Goal: Information Seeking & Learning: Compare options

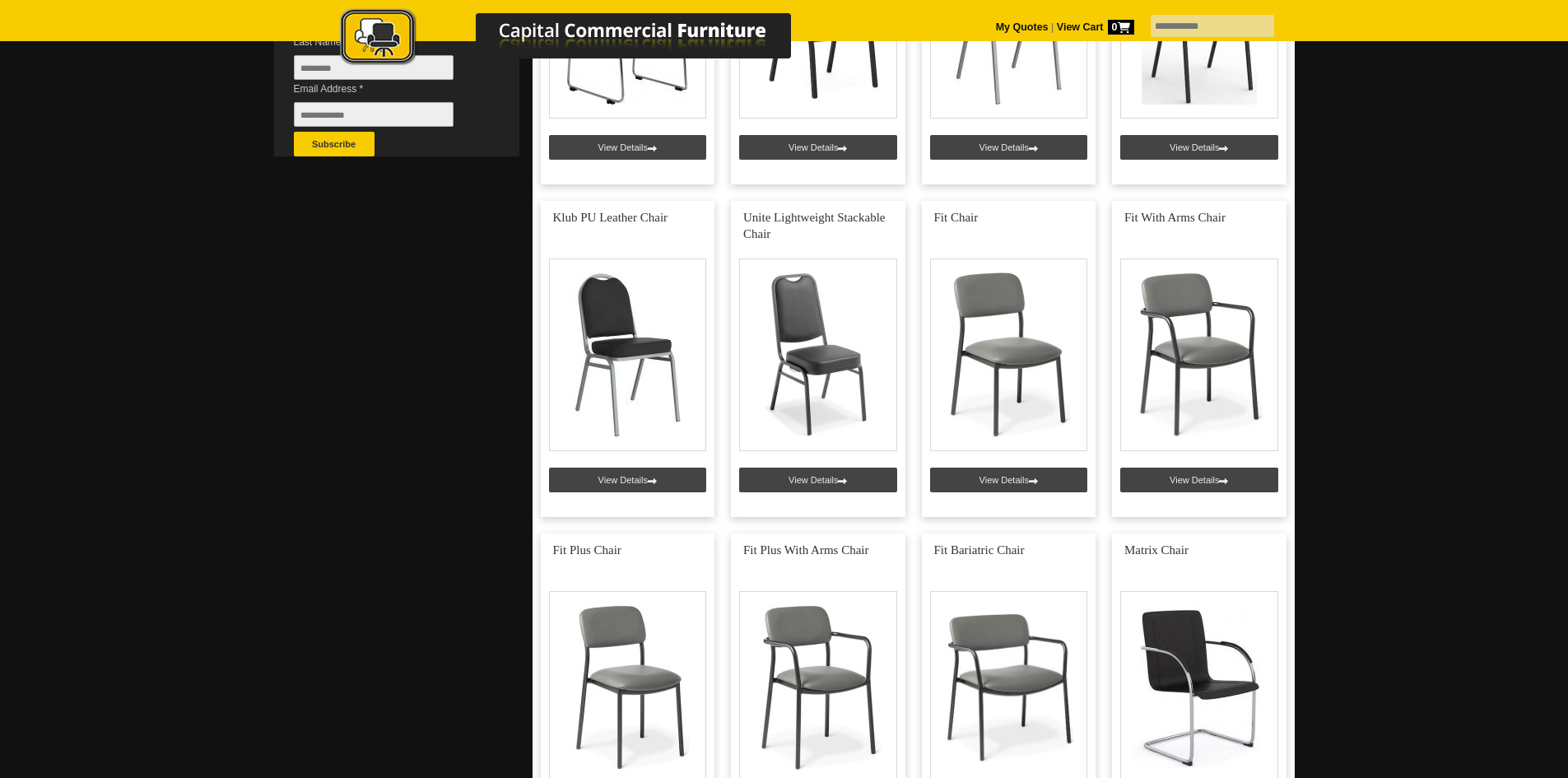
scroll to position [741, 0]
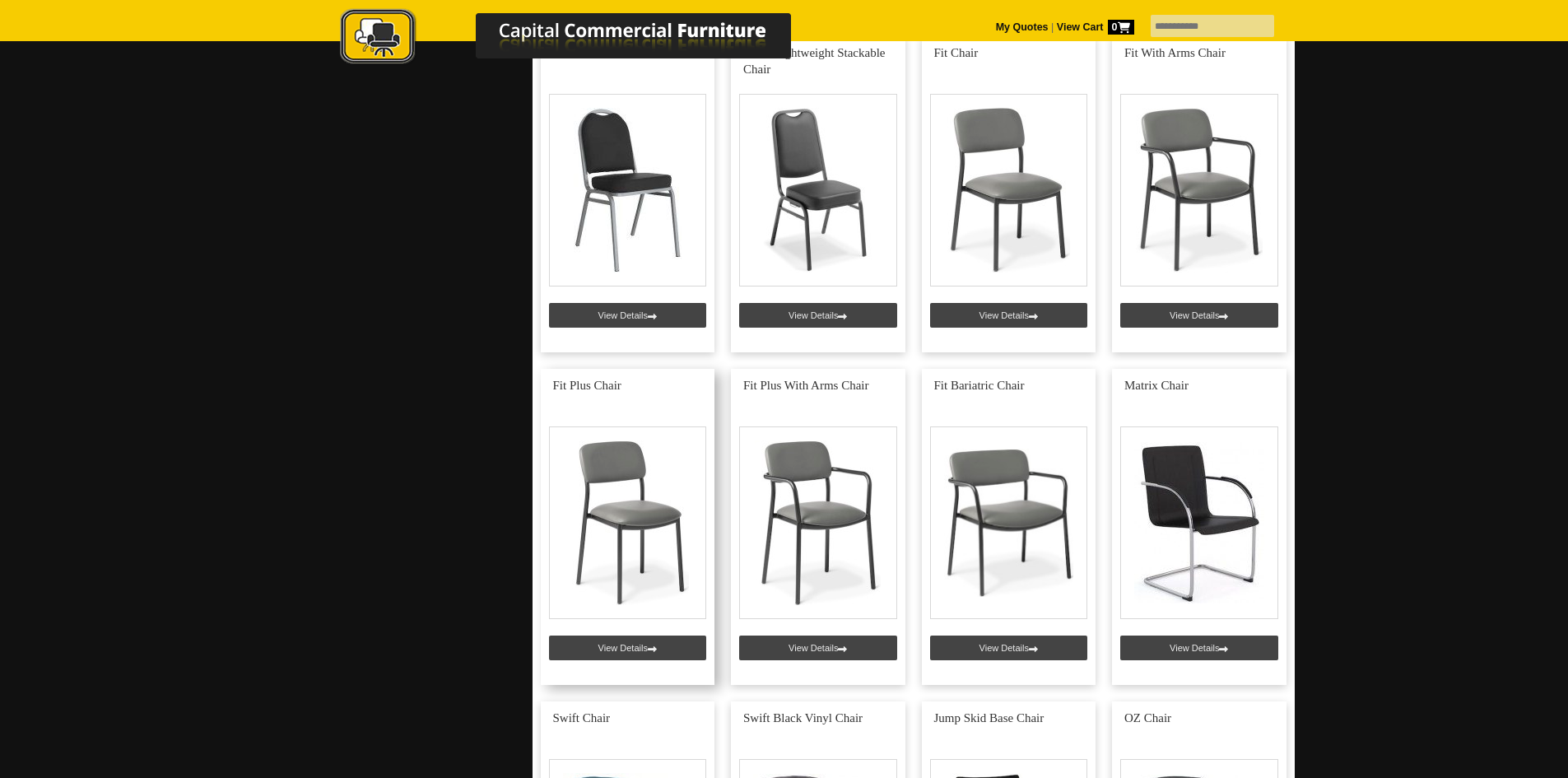
click at [645, 645] on link at bounding box center [629, 527] width 174 height 316
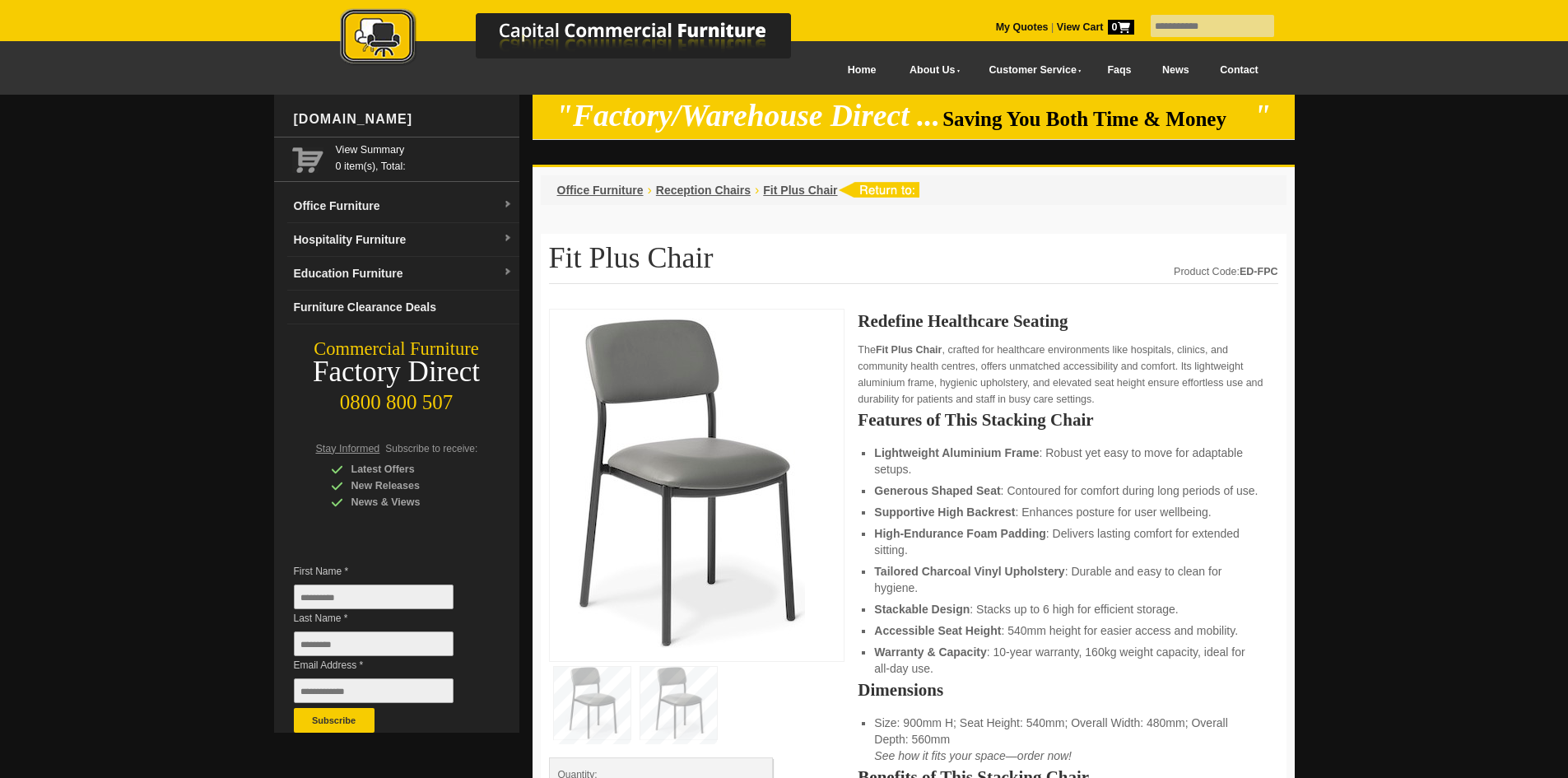
click at [673, 700] on img at bounding box center [678, 703] width 77 height 73
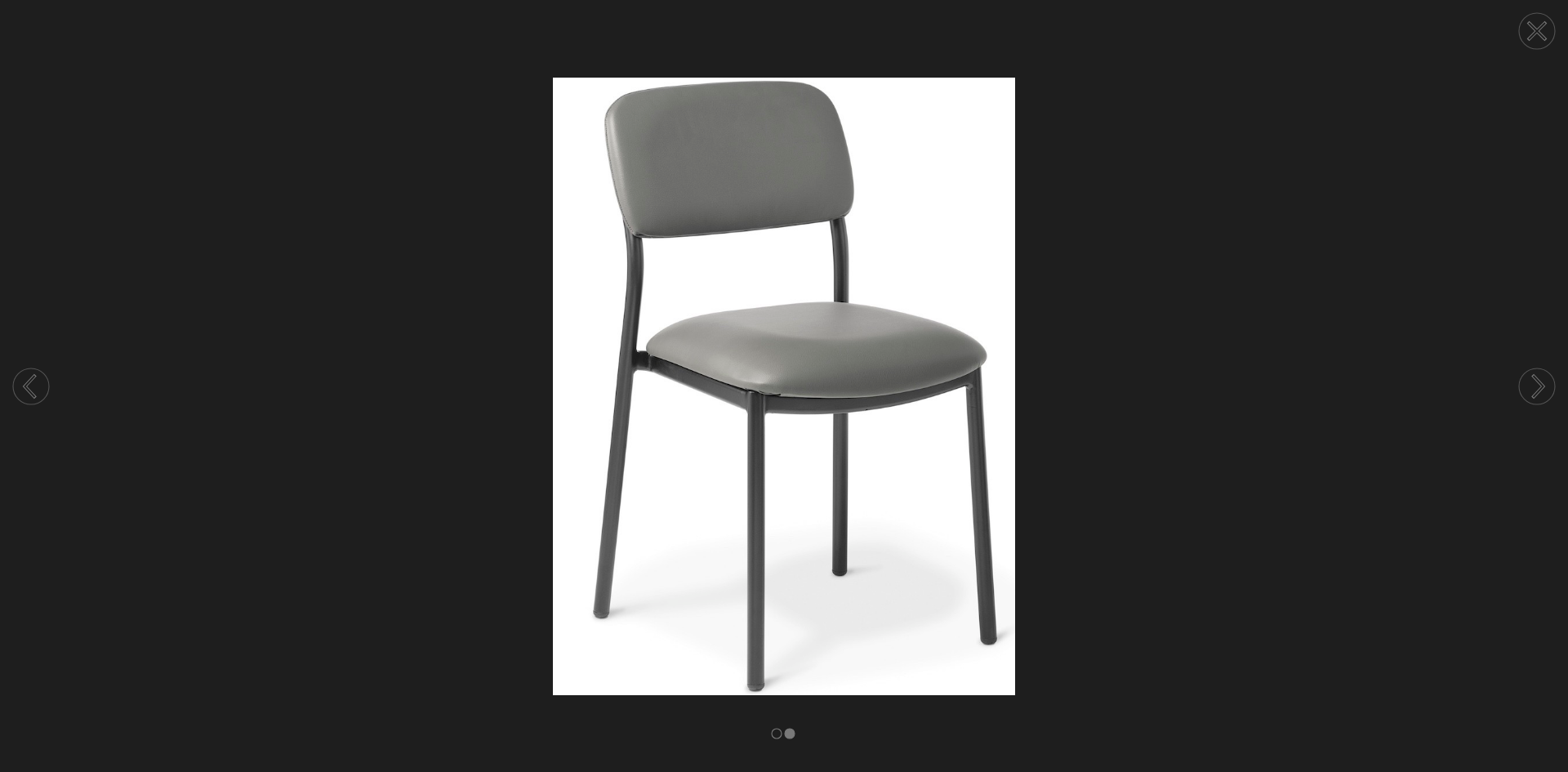
click at [1533, 386] on circle at bounding box center [1536, 386] width 36 height 36
click at [1545, 31] on circle at bounding box center [1536, 31] width 36 height 36
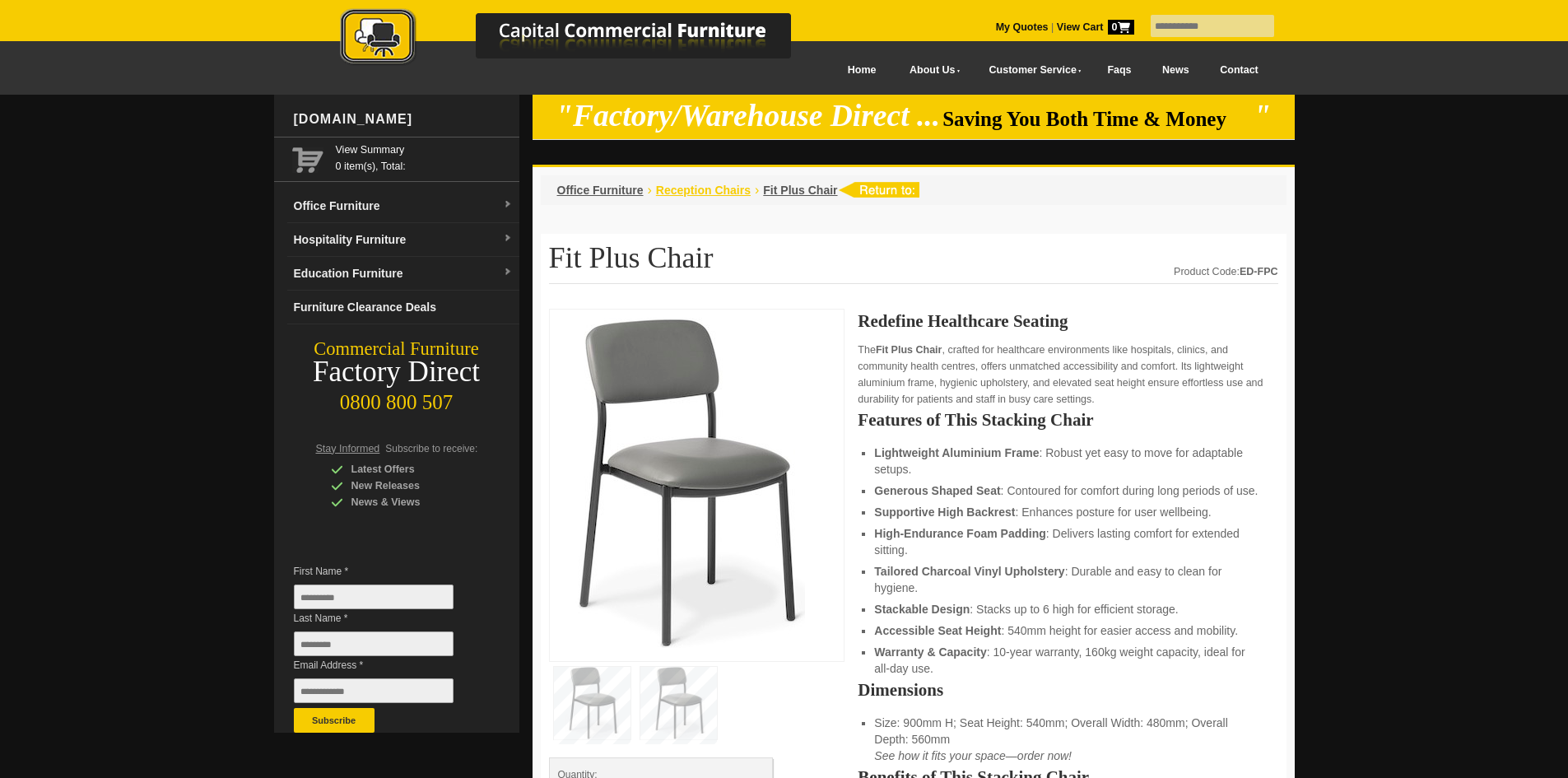
click at [703, 190] on span "Reception Chairs" at bounding box center [704, 191] width 95 height 14
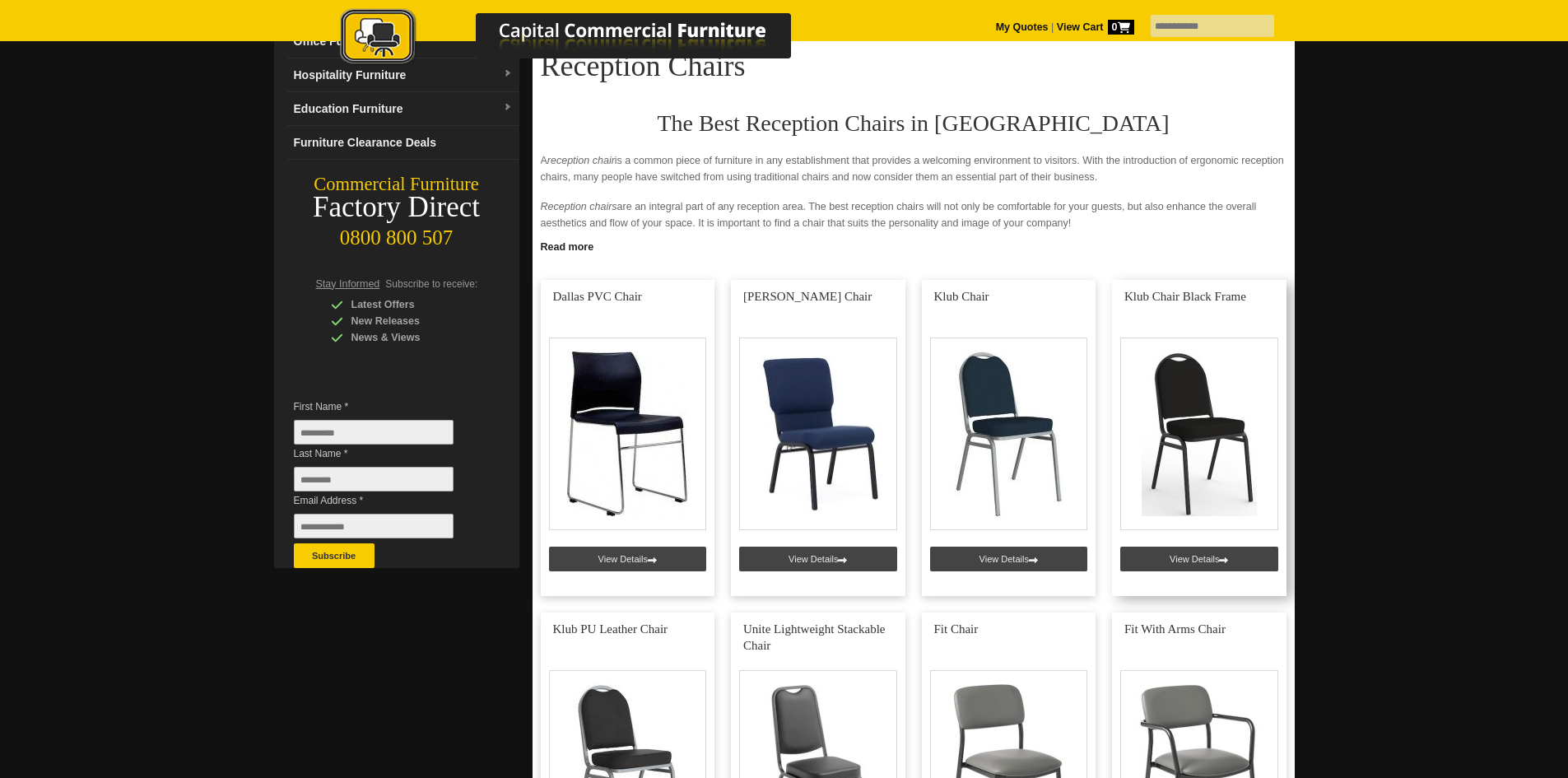
scroll to position [165, 0]
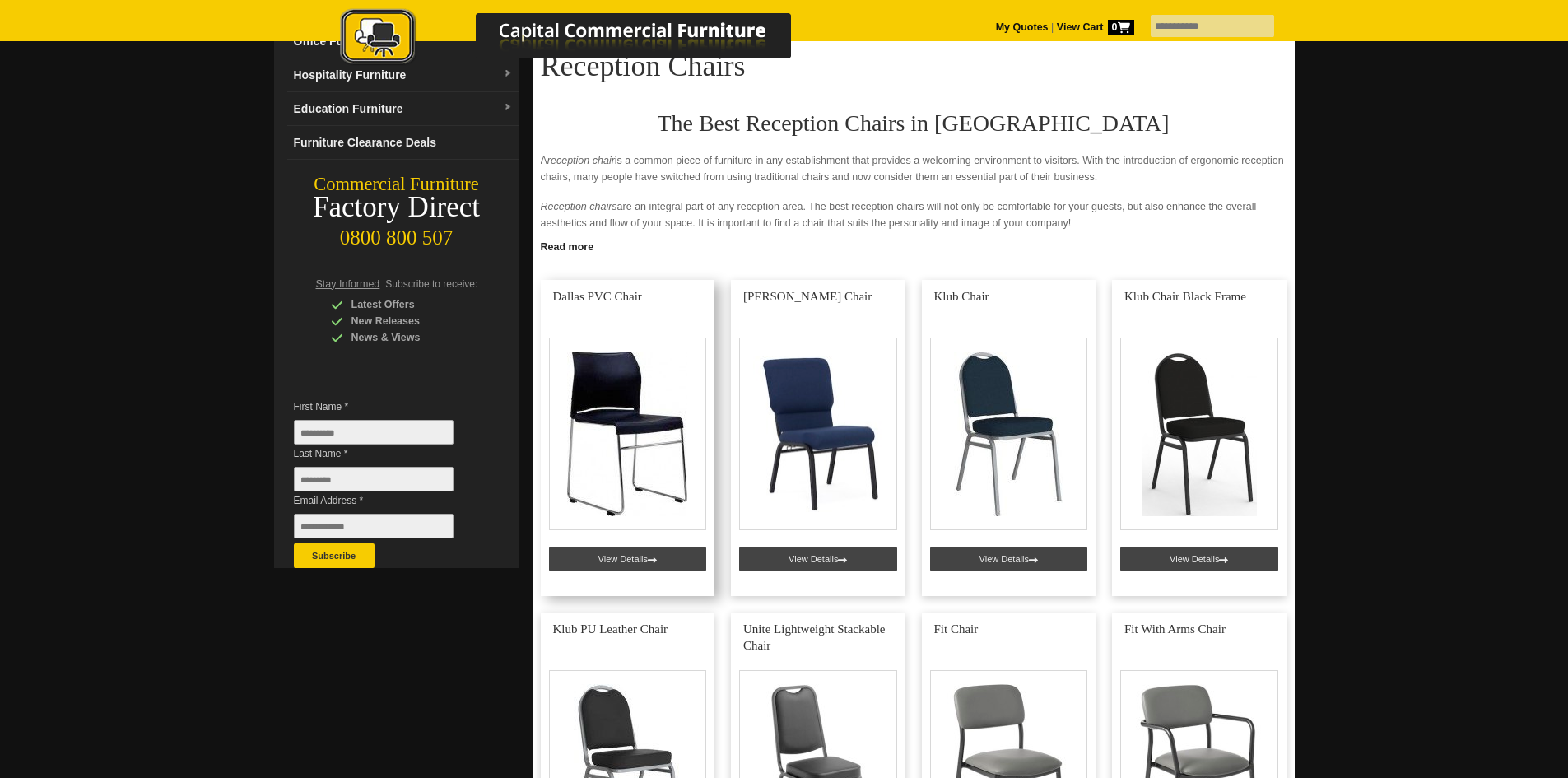
click at [619, 397] on link at bounding box center [629, 438] width 174 height 316
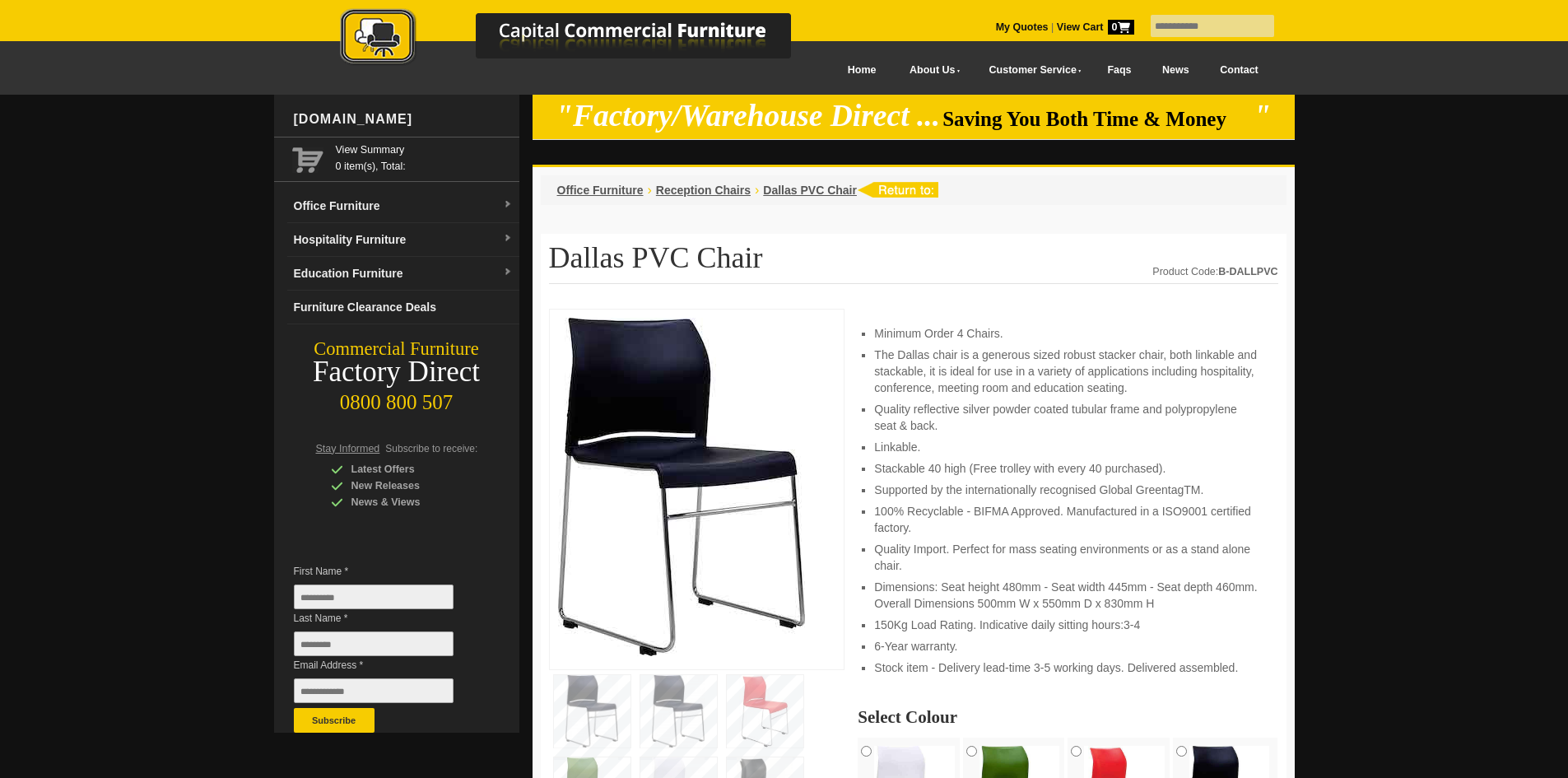
click at [683, 712] on img at bounding box center [678, 711] width 77 height 73
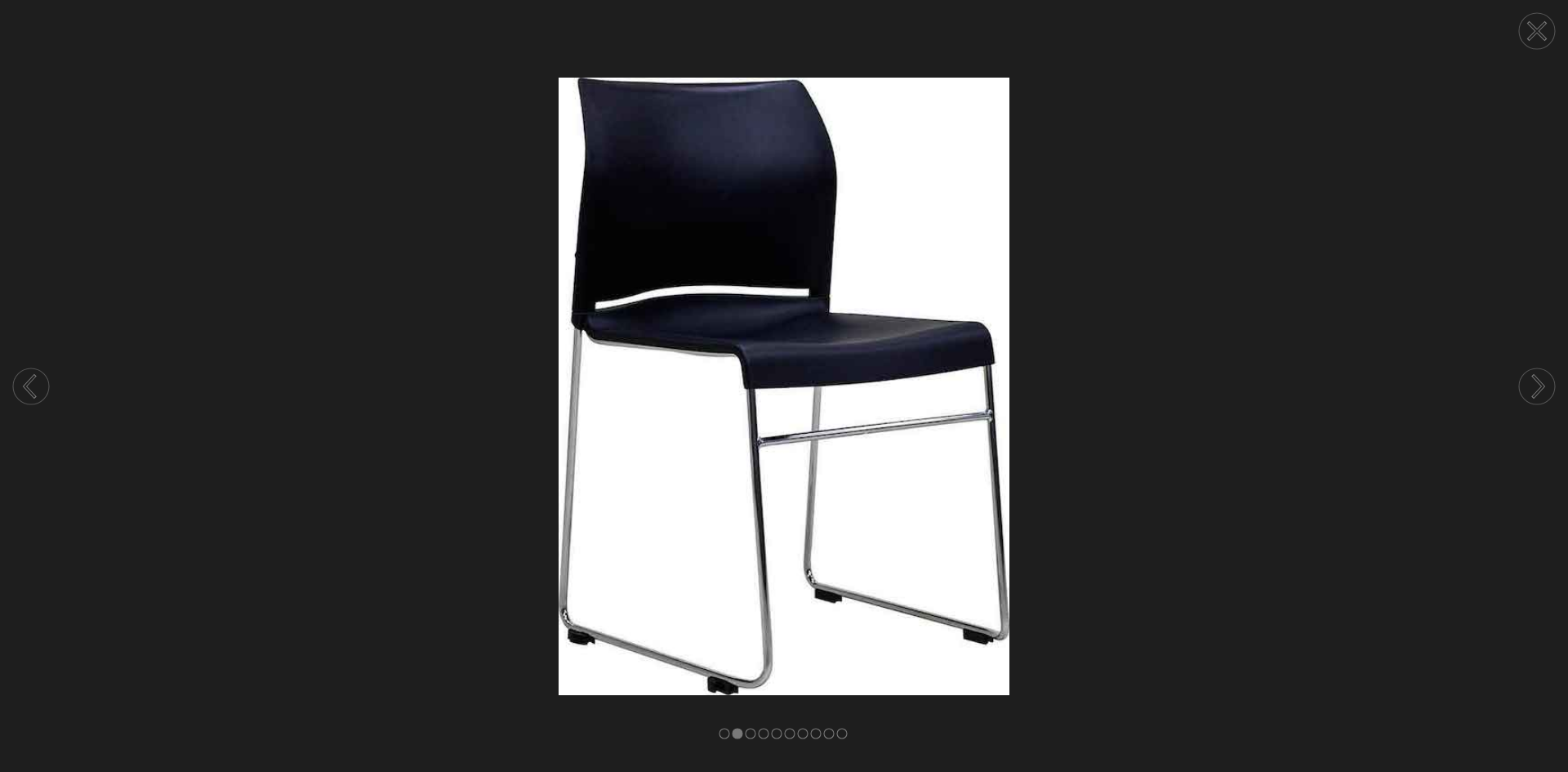
click at [1534, 384] on circle at bounding box center [1536, 386] width 36 height 36
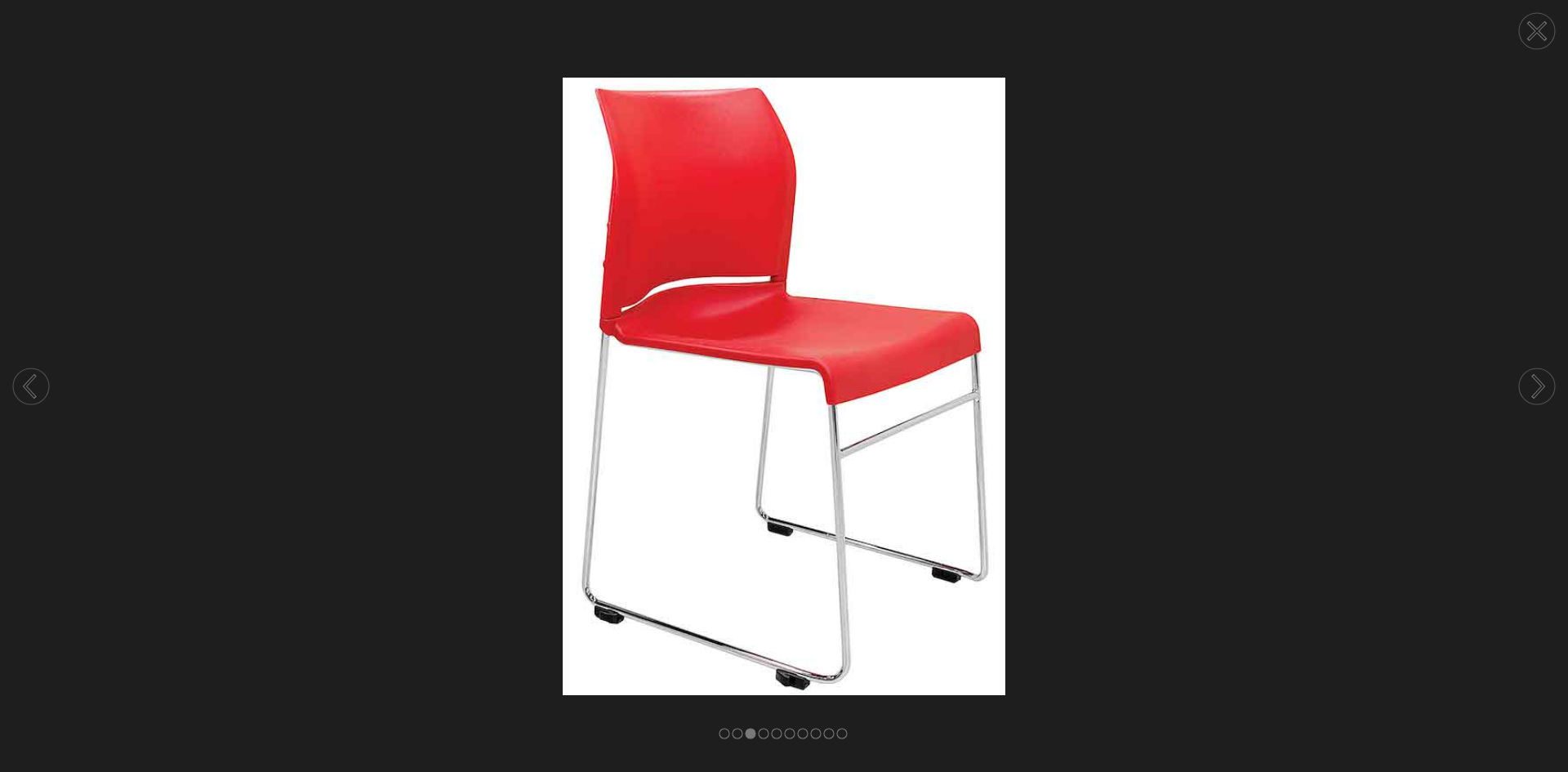
click at [1533, 19] on circle at bounding box center [1536, 31] width 36 height 36
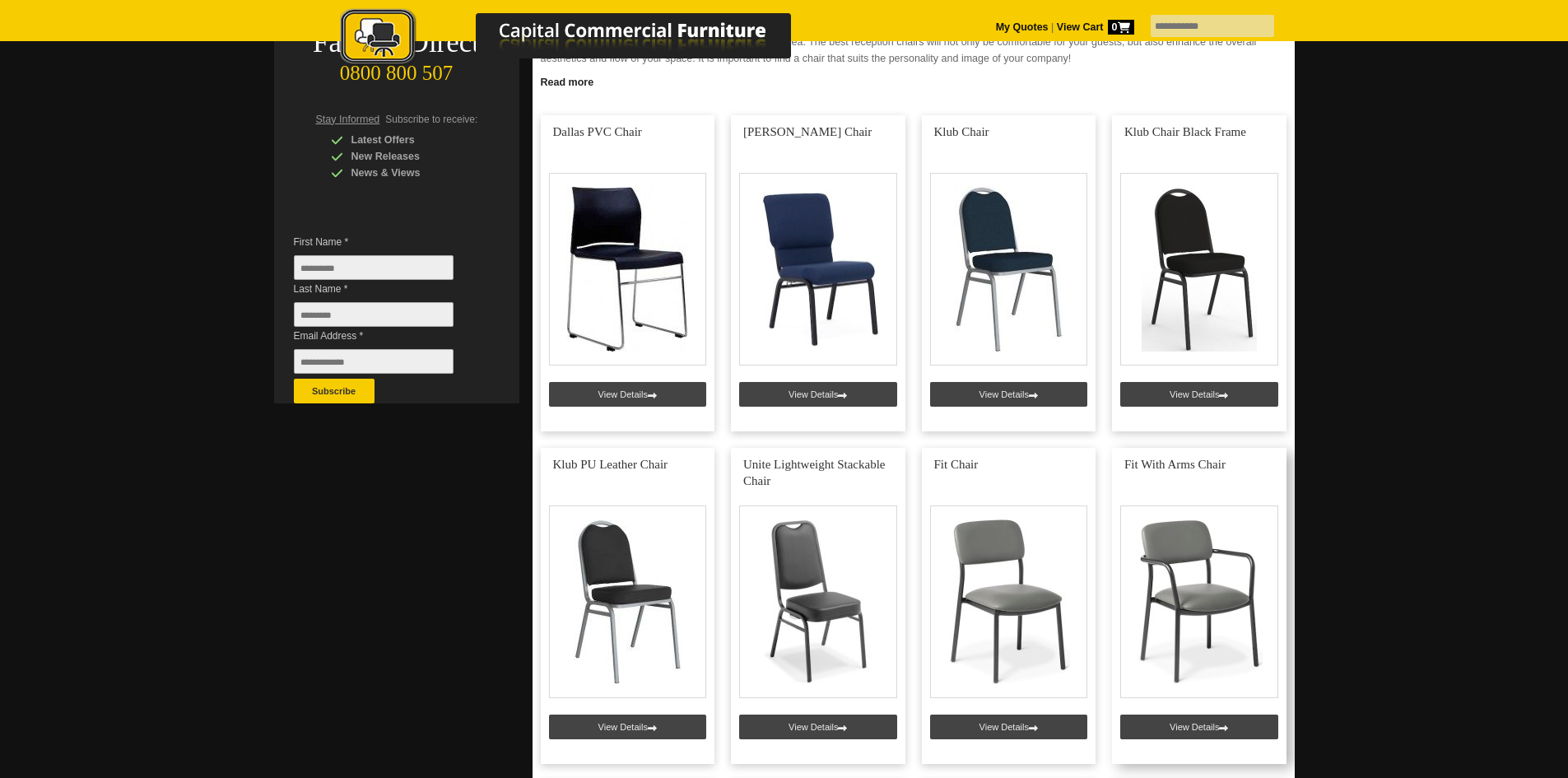
scroll to position [412, 0]
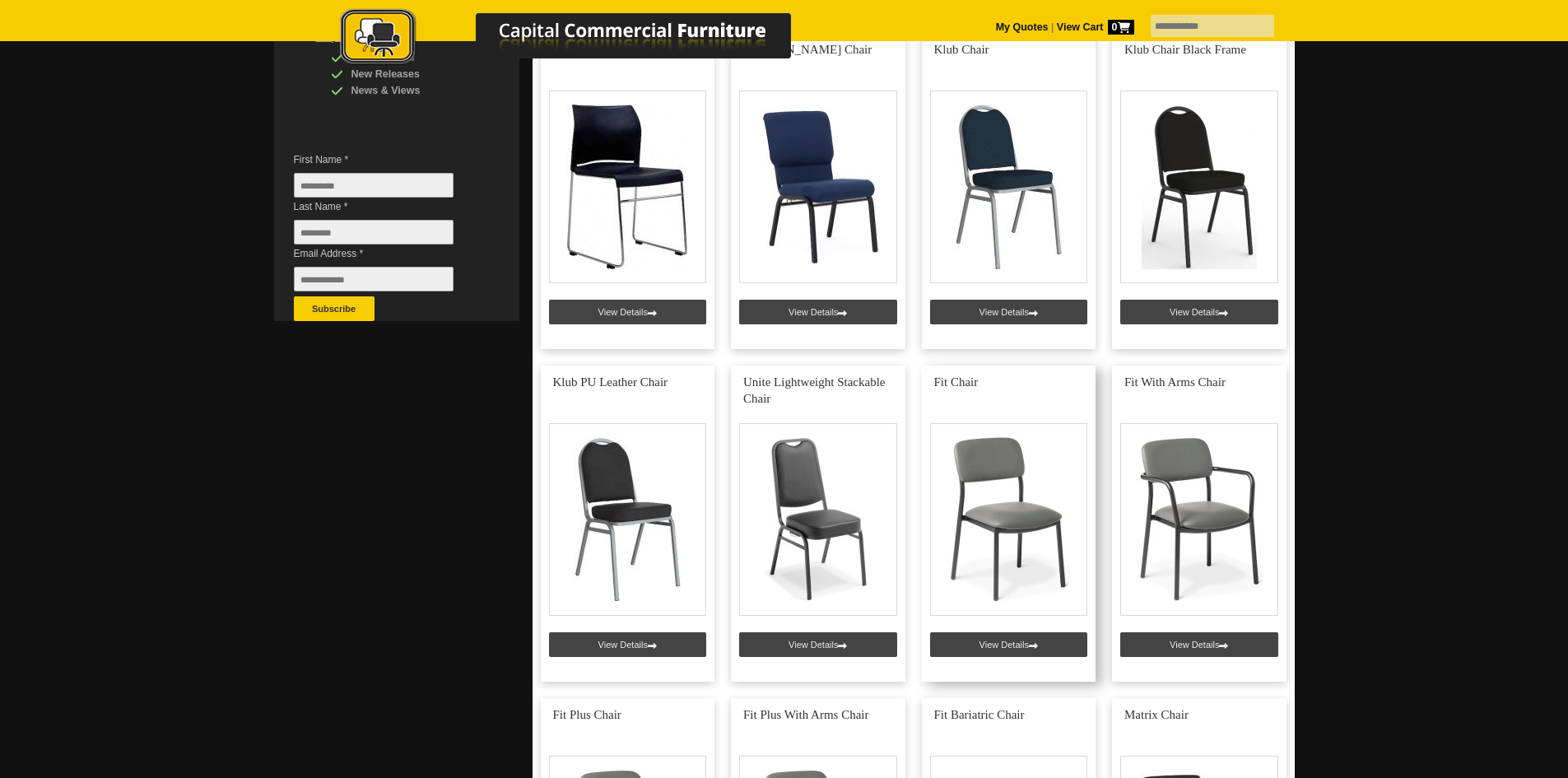
click at [1018, 498] on link at bounding box center [1009, 523] width 174 height 316
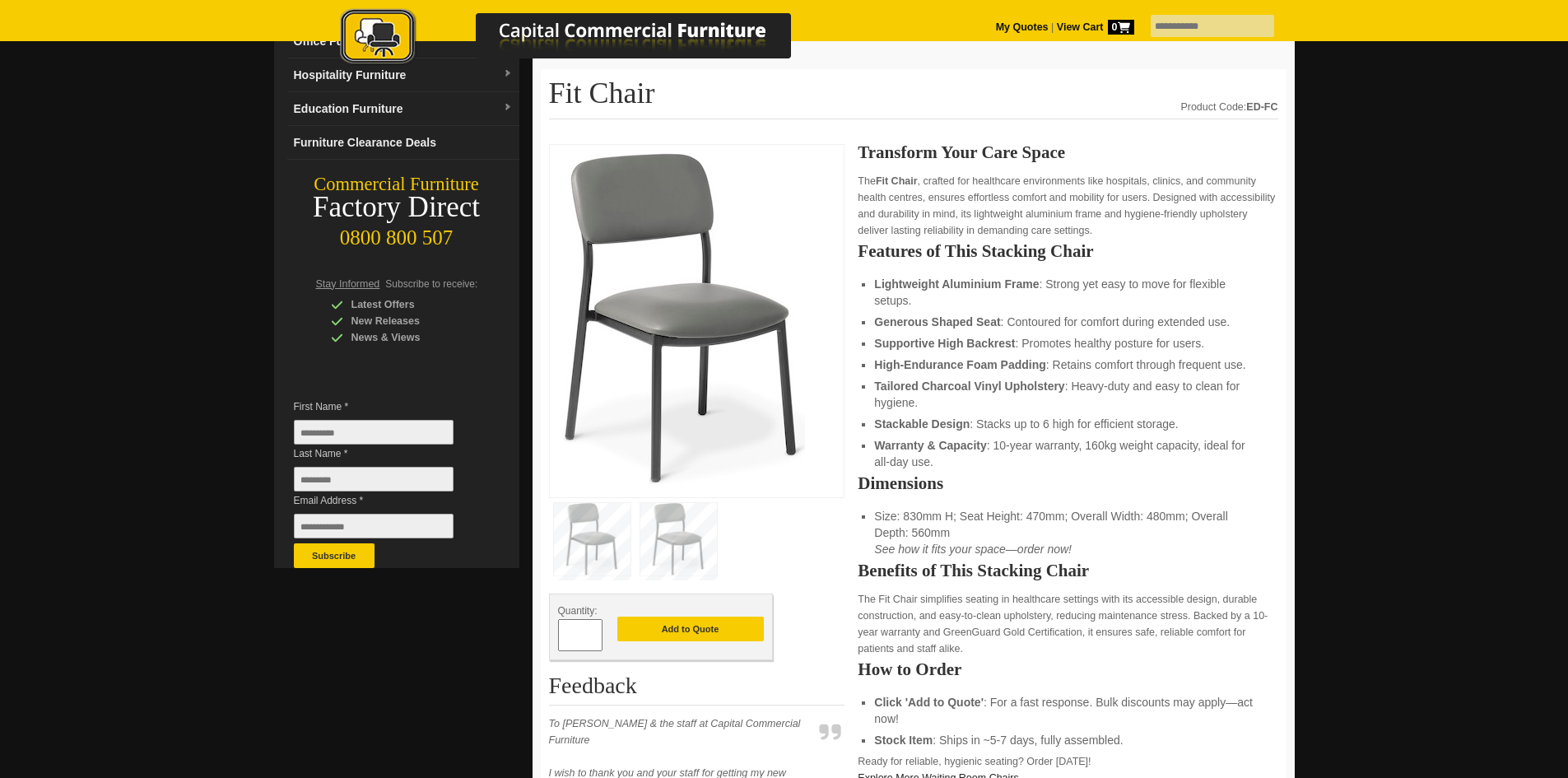
scroll to position [165, 0]
click at [688, 551] on img at bounding box center [678, 539] width 77 height 73
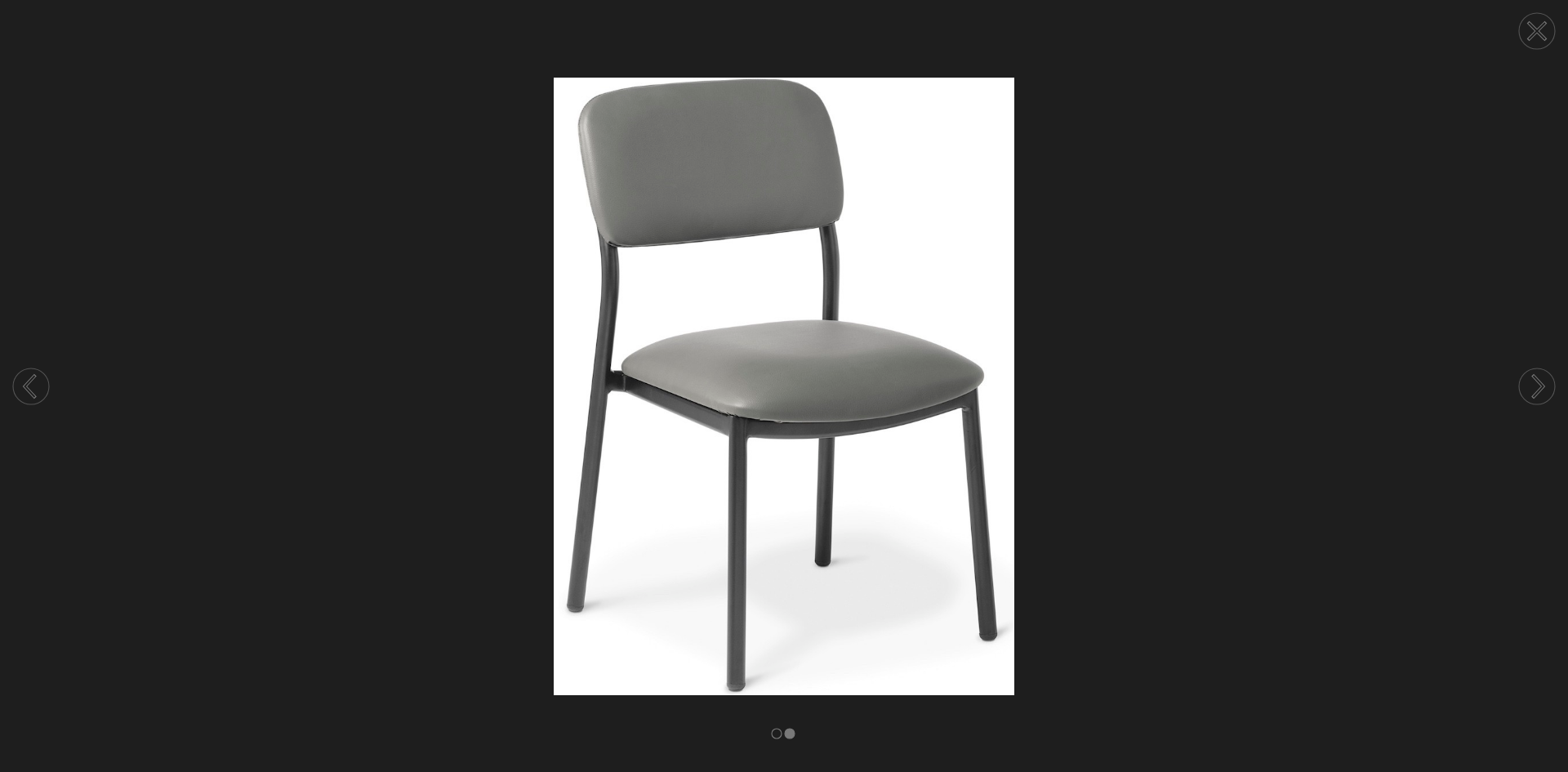
click at [1540, 379] on circle at bounding box center [1536, 386] width 36 height 36
click at [1537, 31] on icon at bounding box center [1536, 31] width 16 height 16
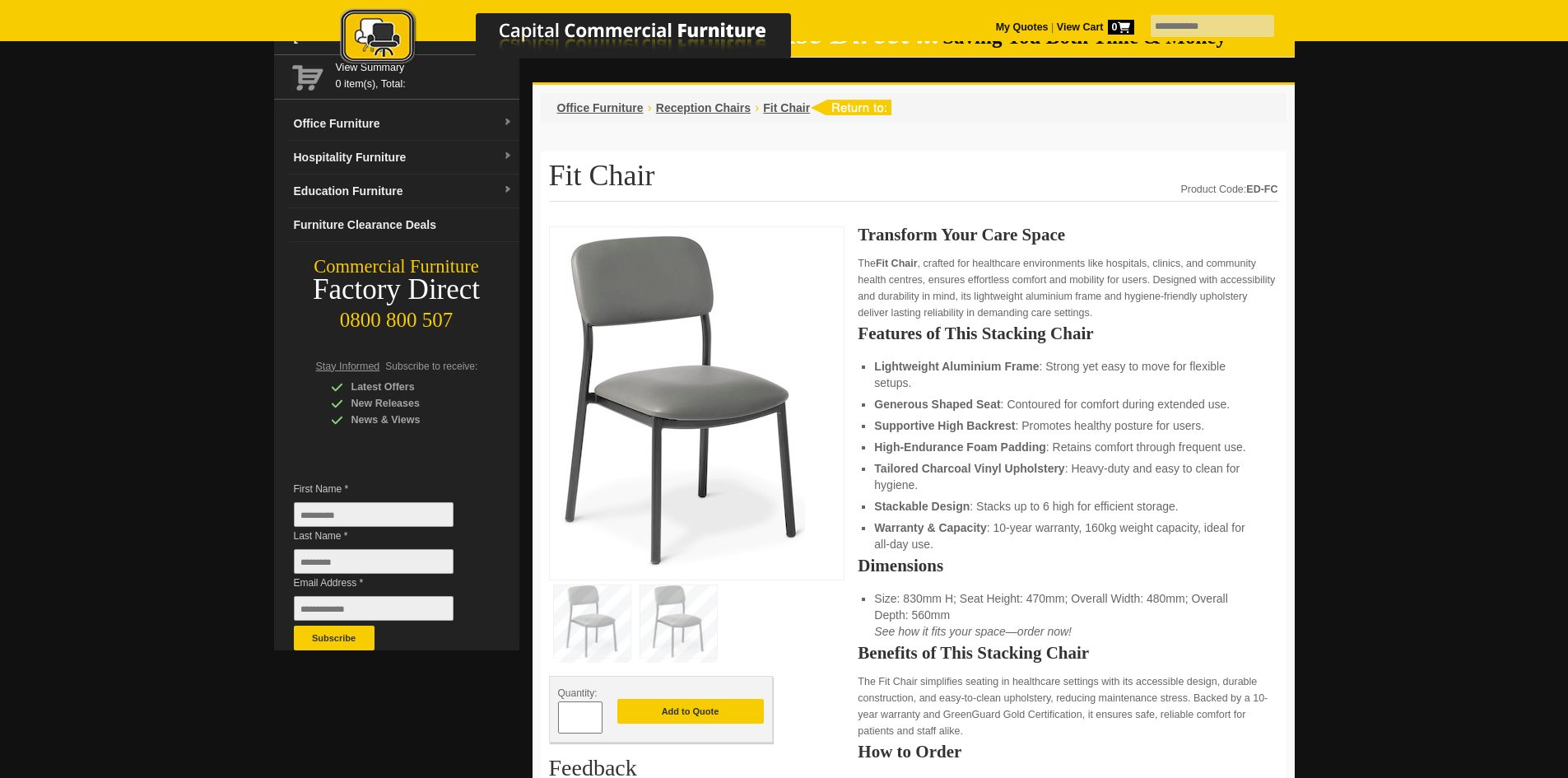
scroll to position [0, 0]
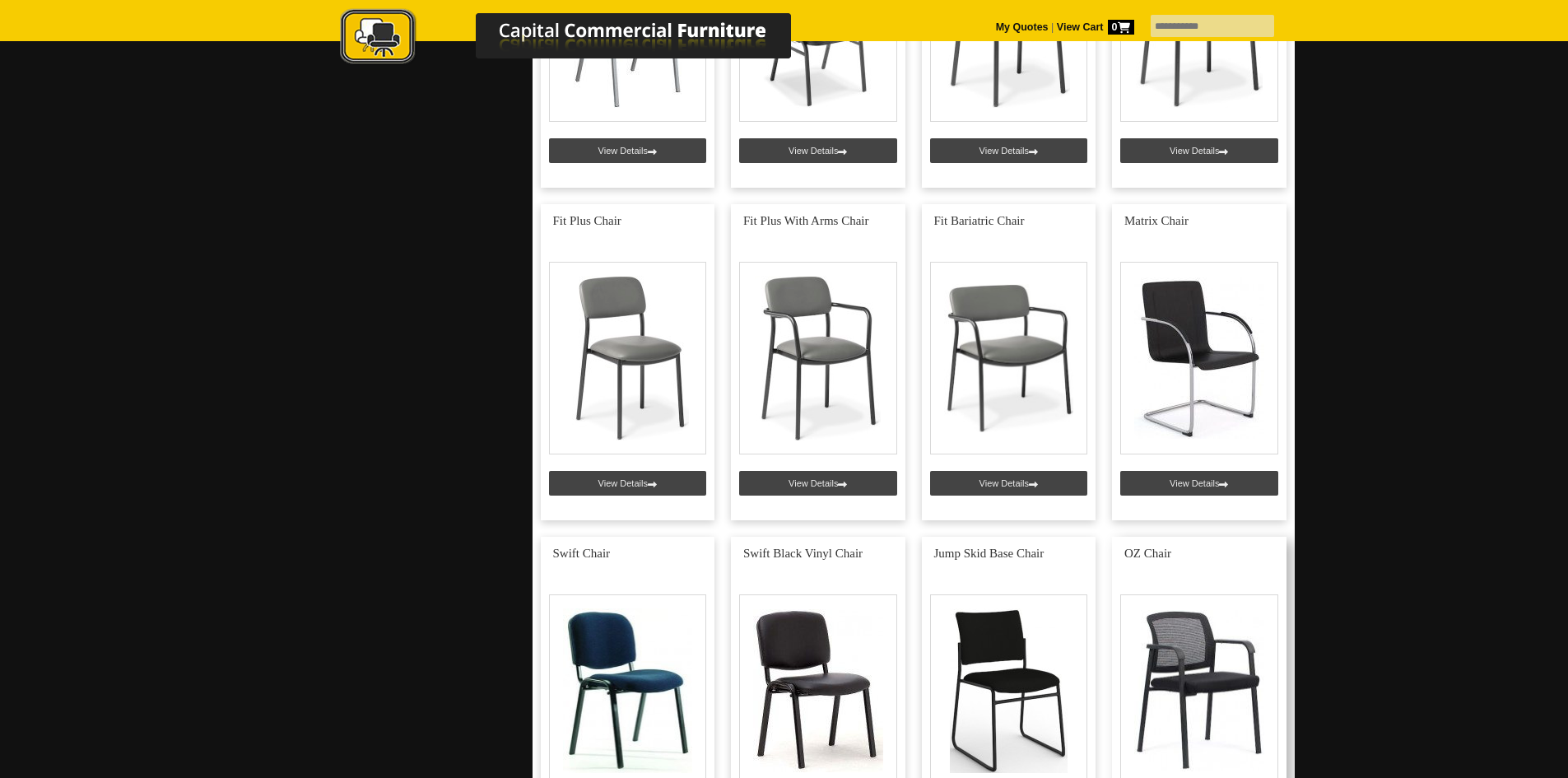
scroll to position [1153, 0]
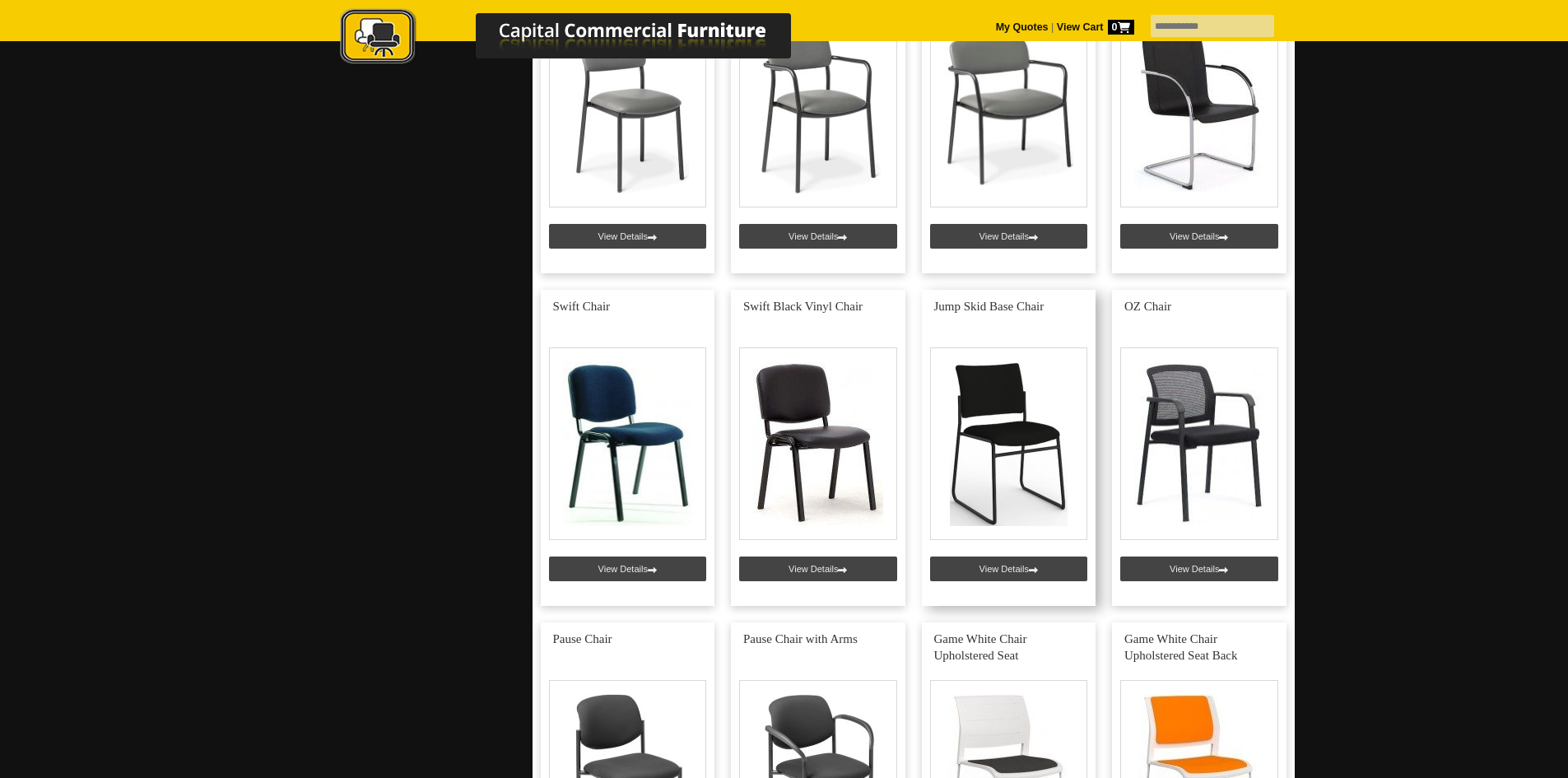
click at [1026, 390] on link at bounding box center [1009, 448] width 174 height 316
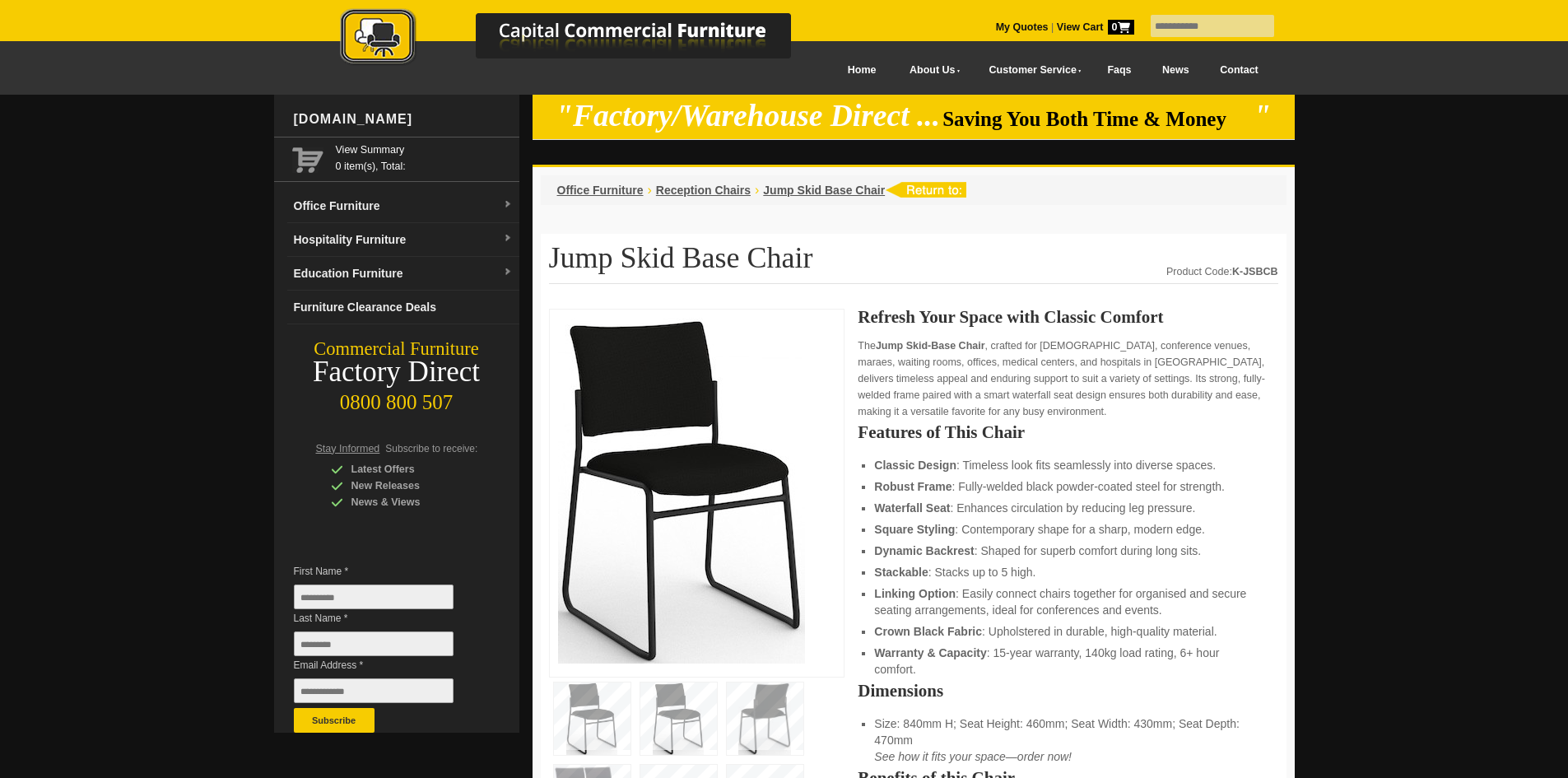
click at [683, 723] on img at bounding box center [678, 719] width 77 height 73
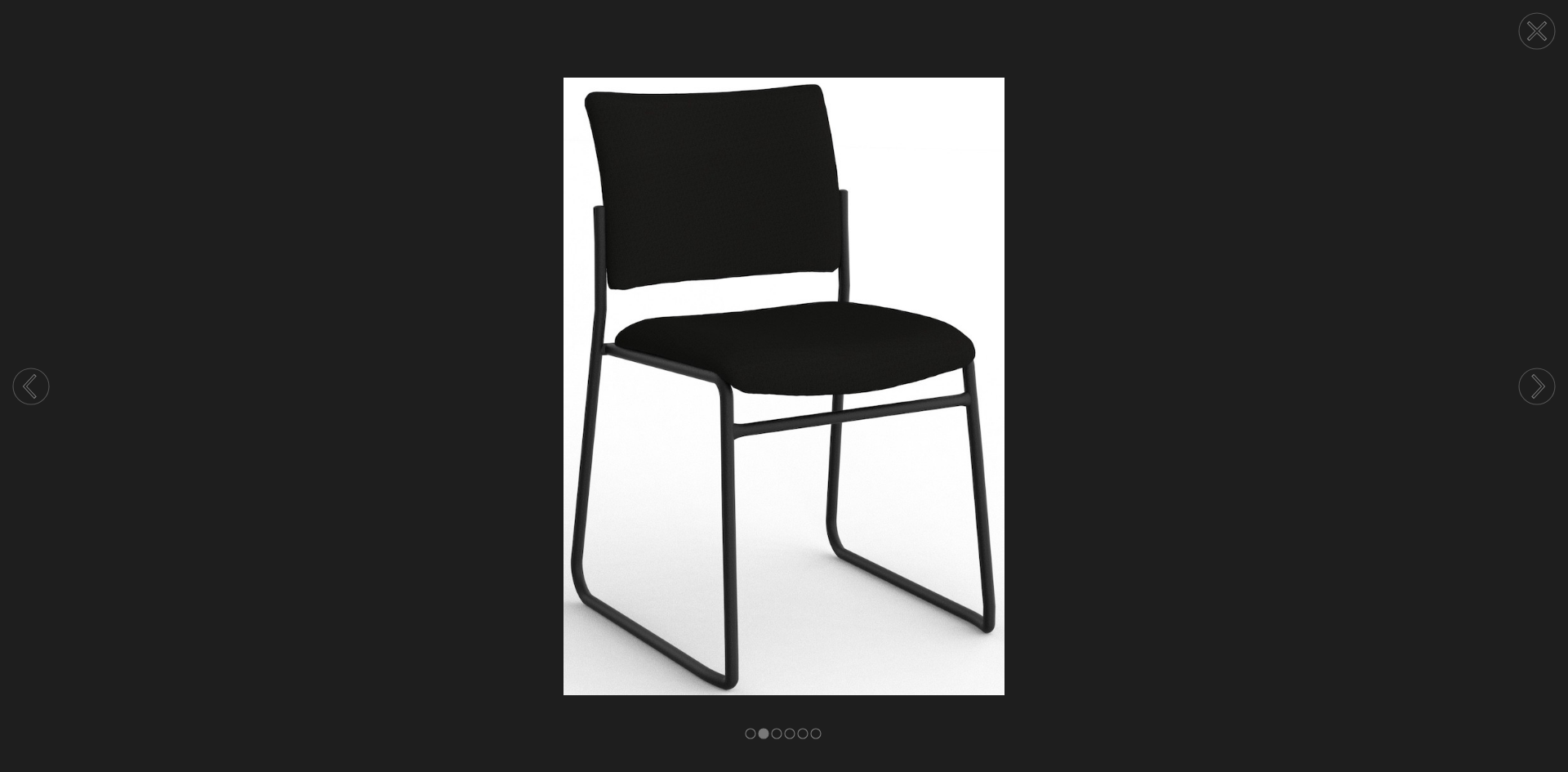
click at [1533, 383] on circle at bounding box center [1536, 386] width 36 height 36
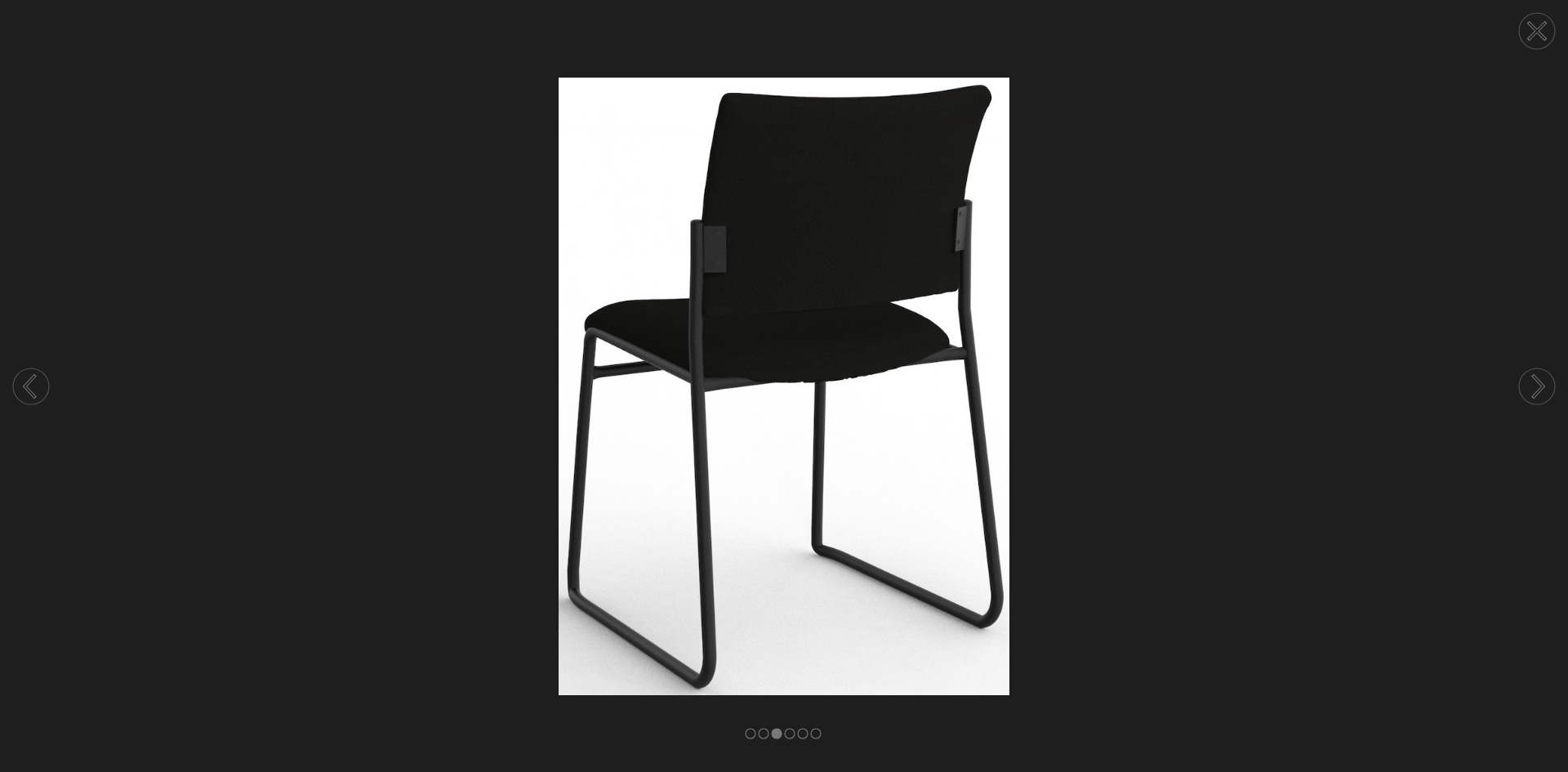
click at [1539, 383] on icon at bounding box center [1538, 386] width 10 height 21
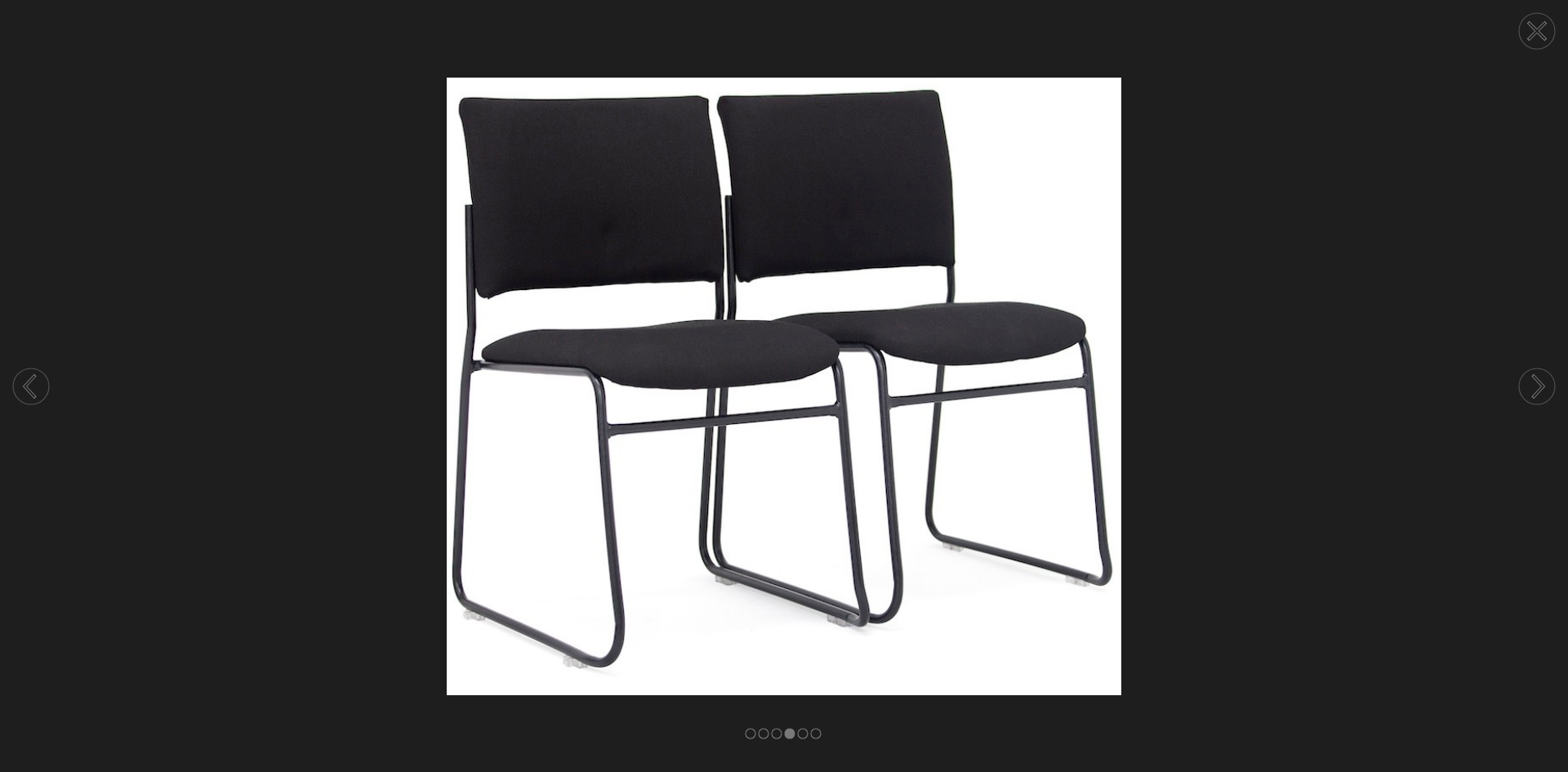
click at [1540, 21] on circle at bounding box center [1536, 31] width 36 height 36
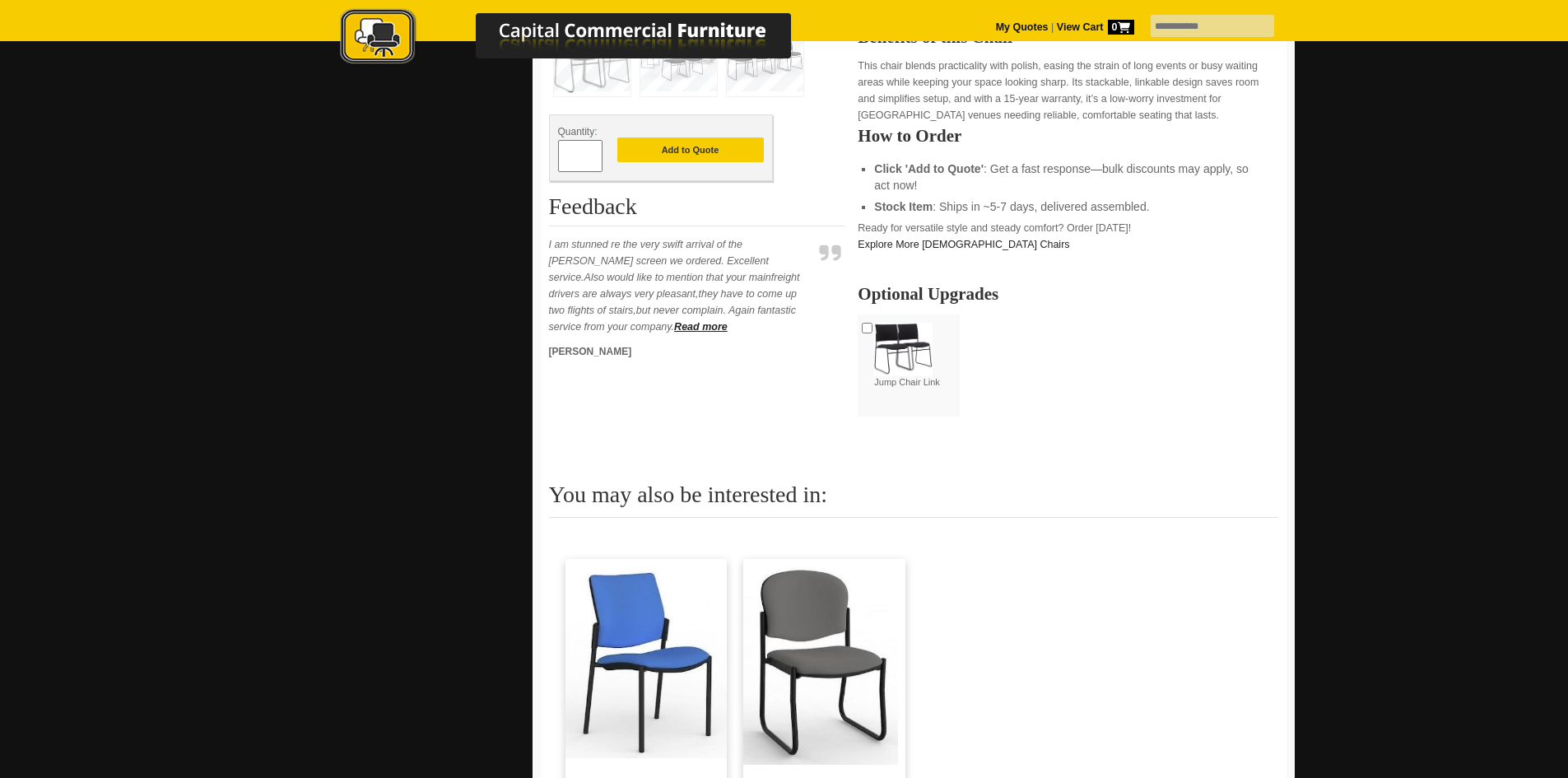
scroll to position [329, 0]
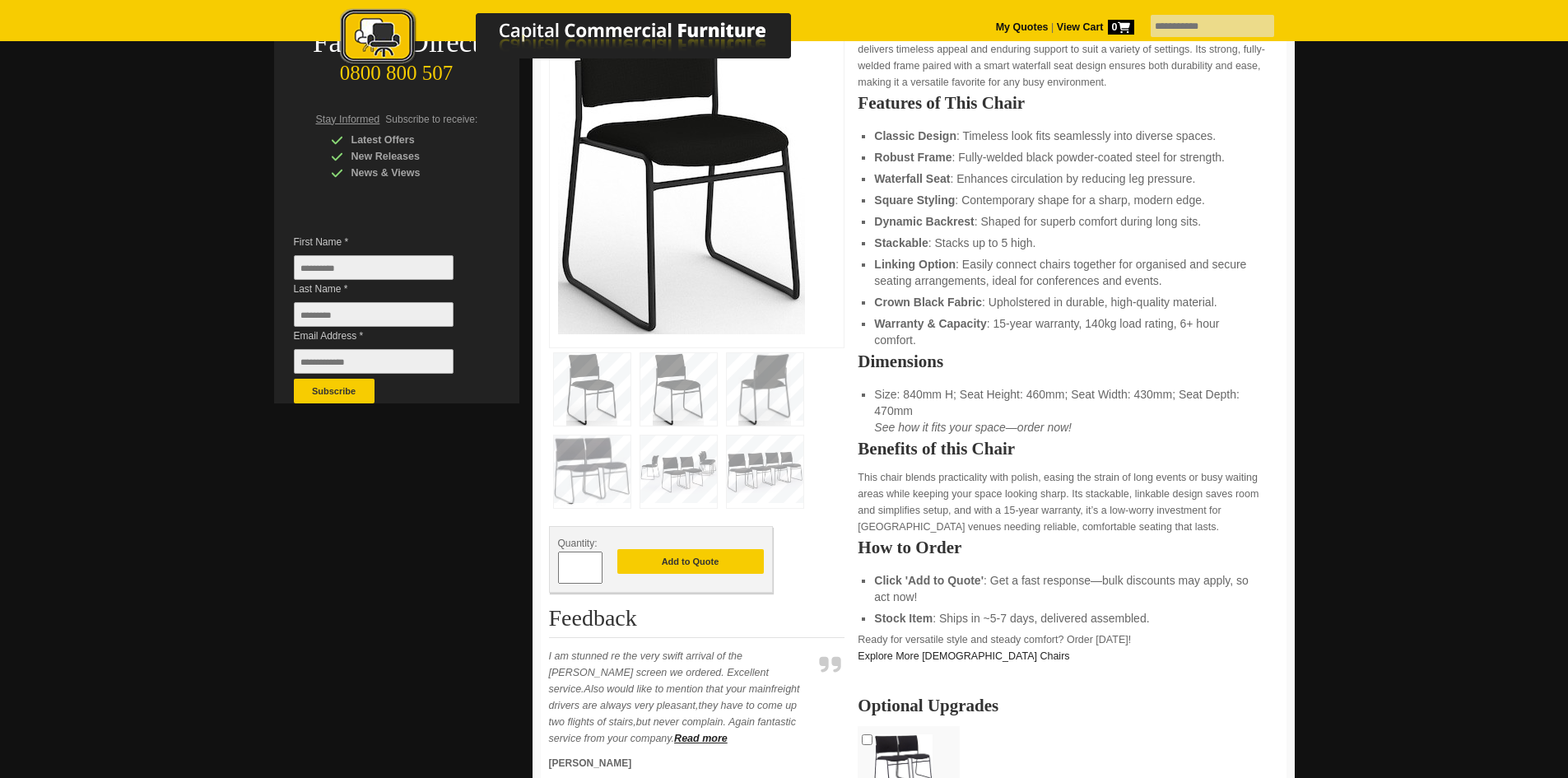
click at [760, 474] on img at bounding box center [765, 472] width 77 height 73
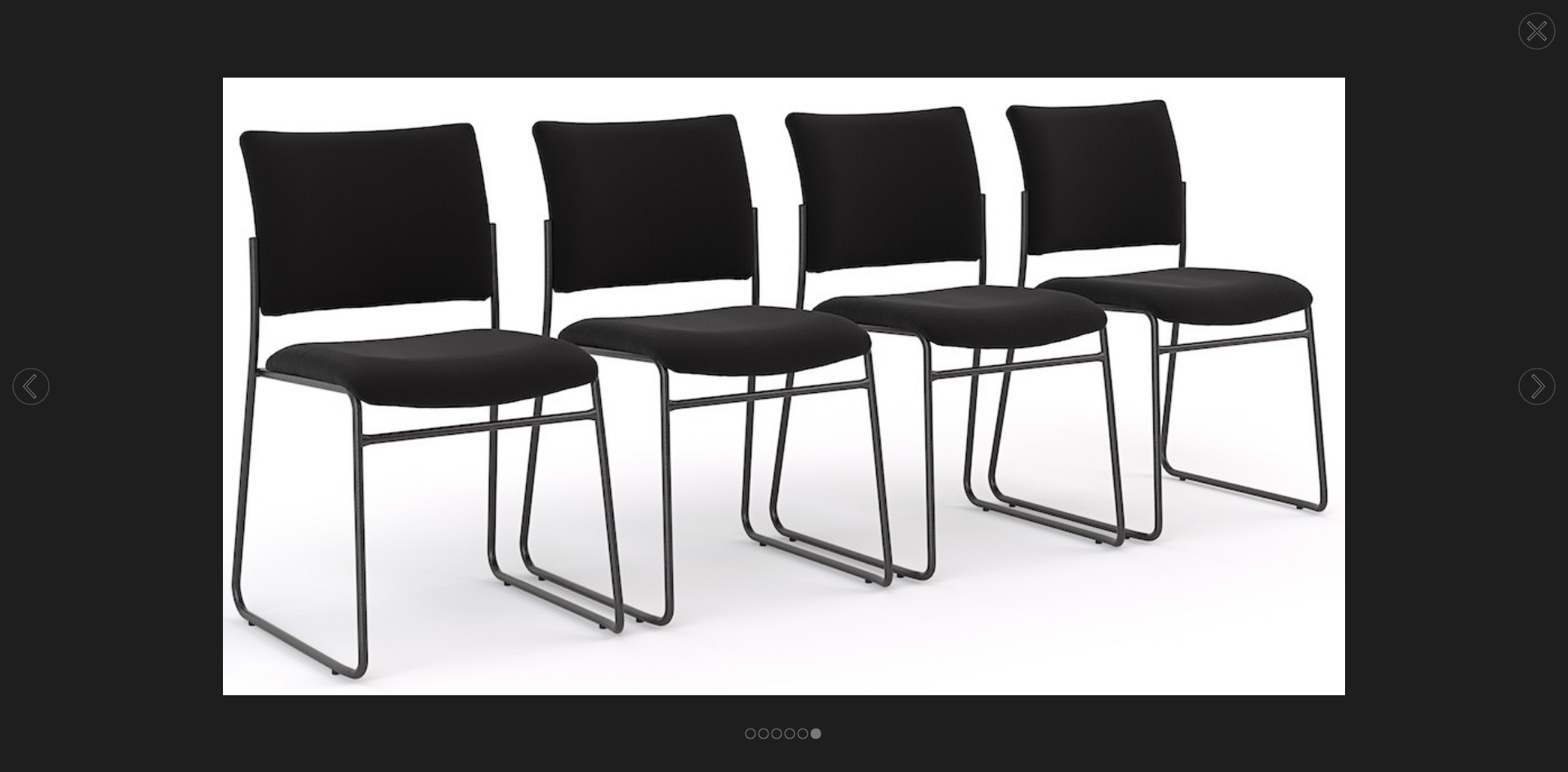
click at [1518, 380] on icon at bounding box center [1537, 386] width 62 height 87
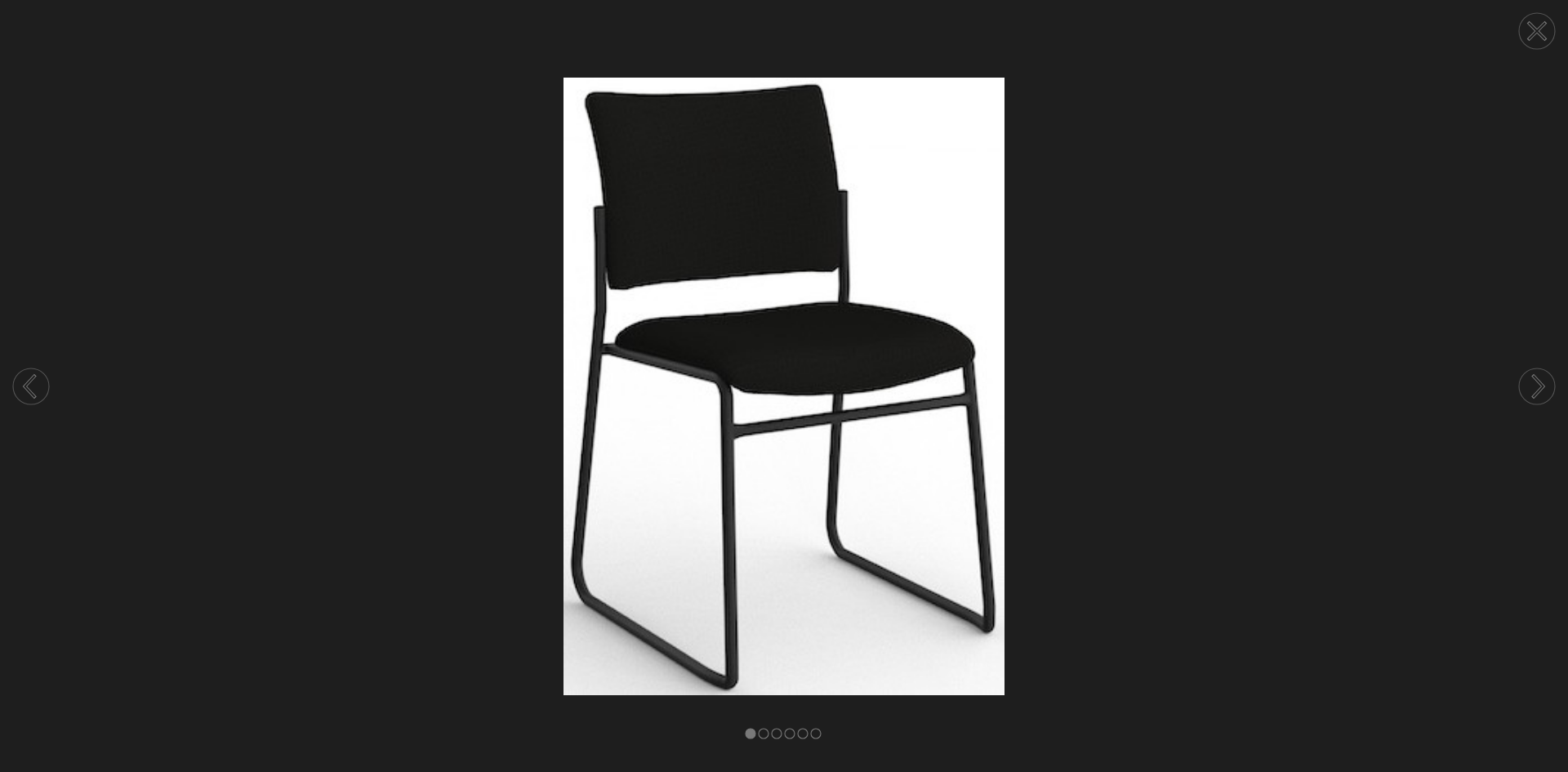
click at [1523, 381] on circle at bounding box center [1536, 386] width 36 height 36
click at [1543, 36] on icon at bounding box center [1537, 32] width 15 height 15
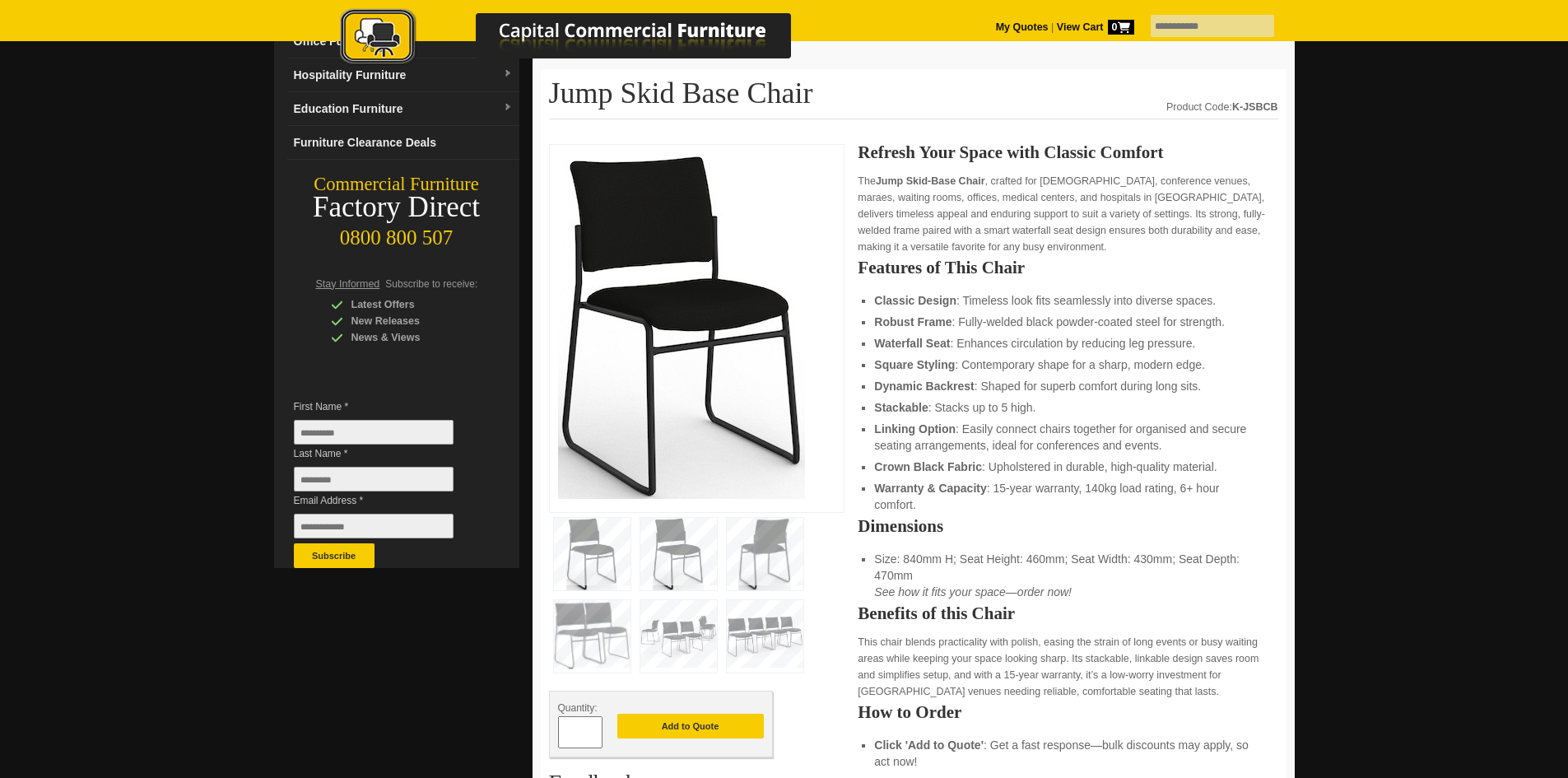
scroll to position [0, 0]
